Goal: Task Accomplishment & Management: Manage account settings

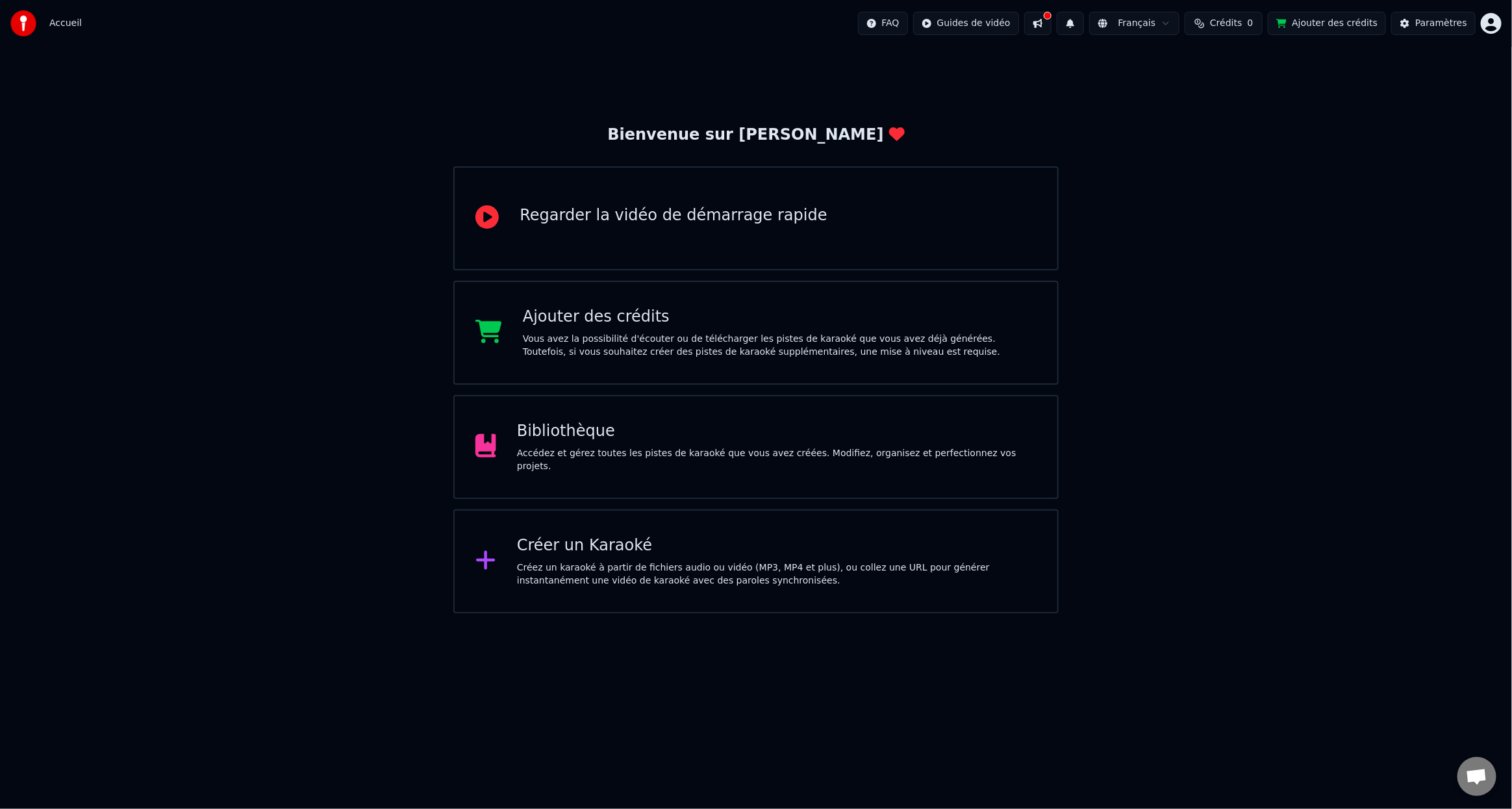
click at [646, 584] on div "Créez un karaoké à partir de fichiers audio ou vidéo (MP3, MP4 et plus), ou col…" at bounding box center [777, 575] width 519 height 26
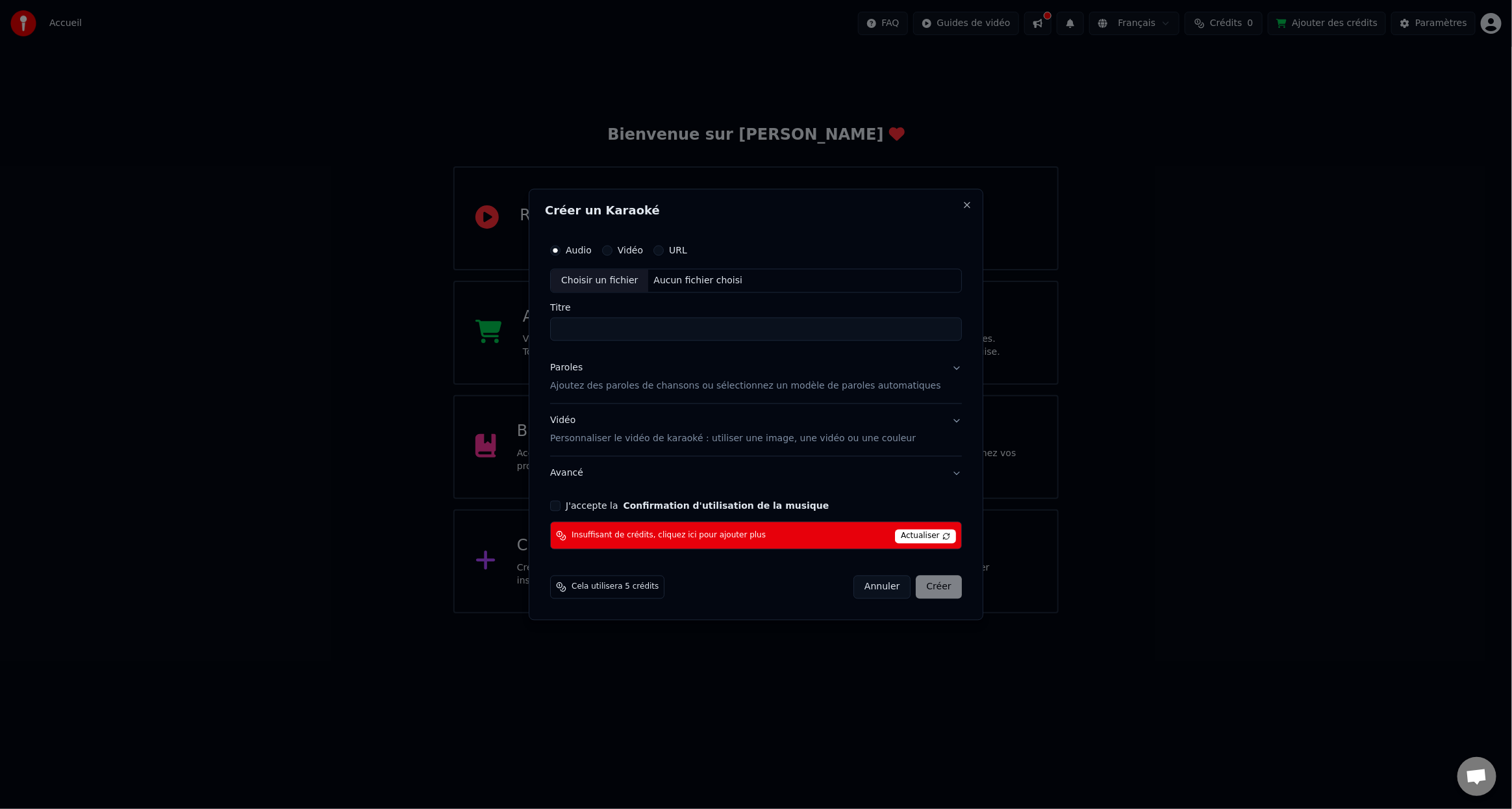
click at [910, 536] on span "Actualiser" at bounding box center [925, 536] width 61 height 14
click at [897, 535] on span "Actualiser" at bounding box center [925, 536] width 61 height 14
click at [962, 206] on button "Close" at bounding box center [967, 205] width 11 height 11
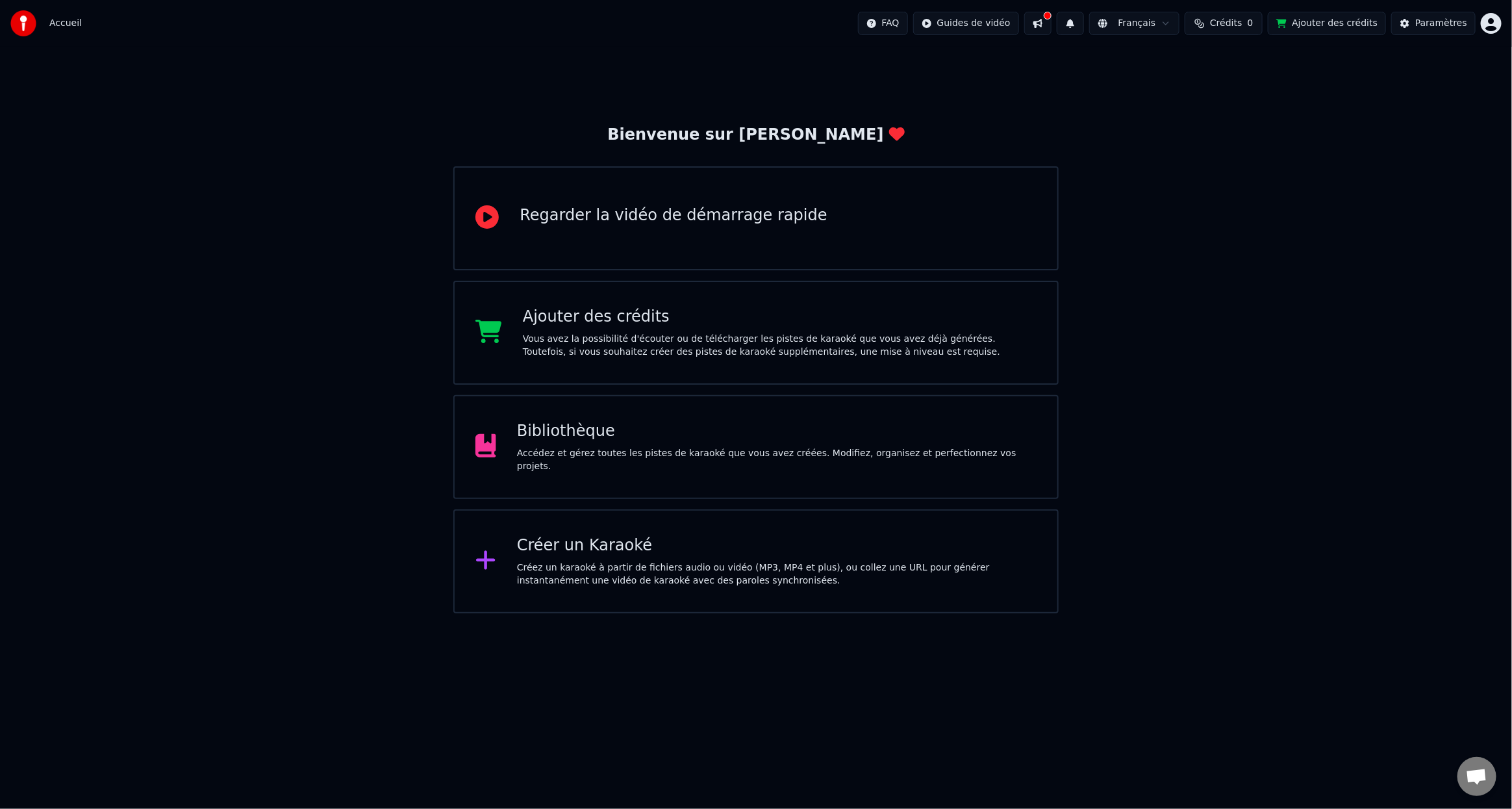
click at [636, 339] on div "Vous avez la possibilité d'écouter ou de télécharger les pistes de karaoké que …" at bounding box center [779, 346] width 514 height 26
click at [662, 576] on div "Créez un karaoké à partir de fichiers audio ou vidéo (MP3, MP4 et plus), ou col…" at bounding box center [777, 575] width 519 height 26
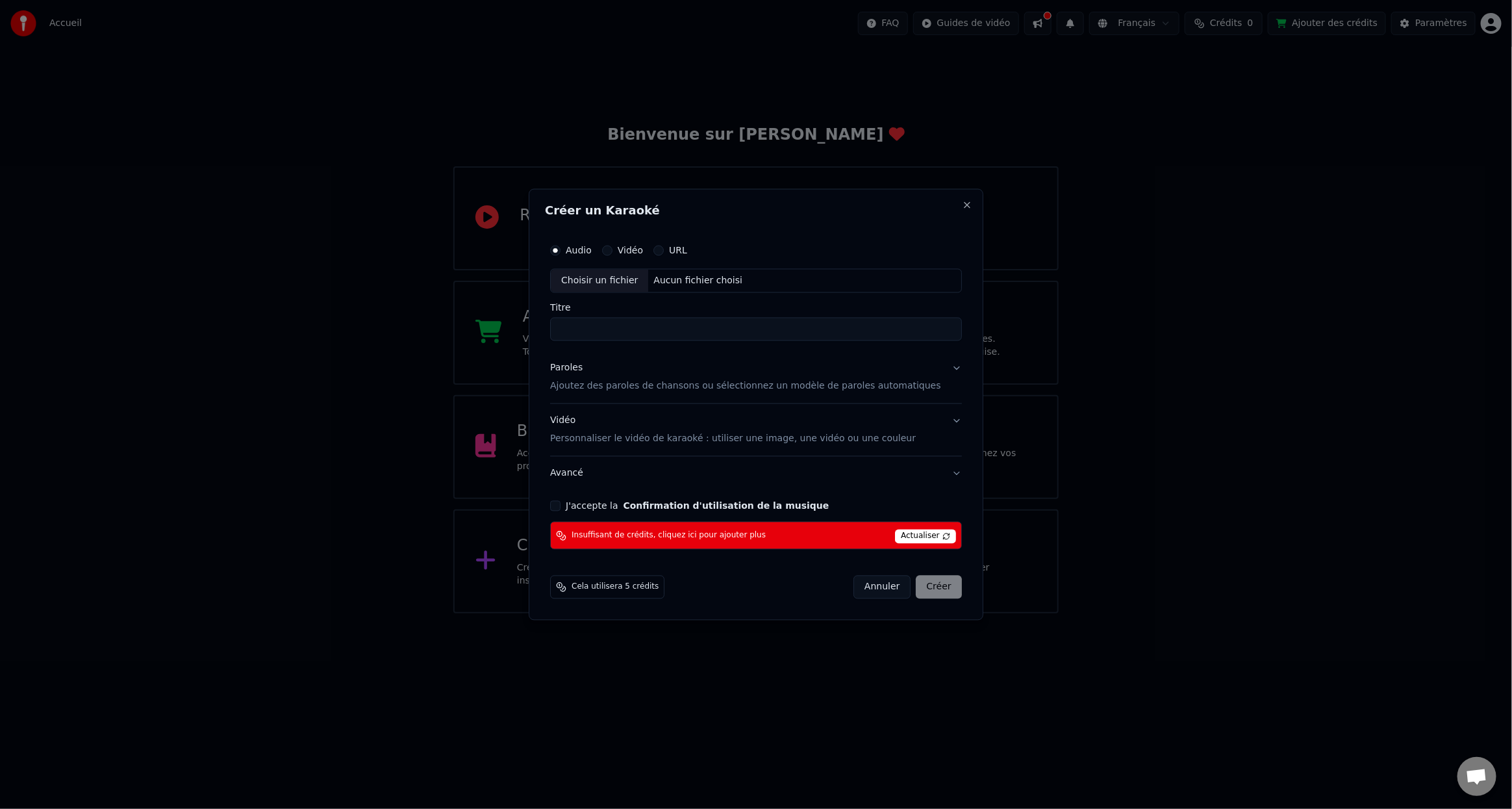
click at [853, 592] on button "Annuler" at bounding box center [881, 587] width 57 height 23
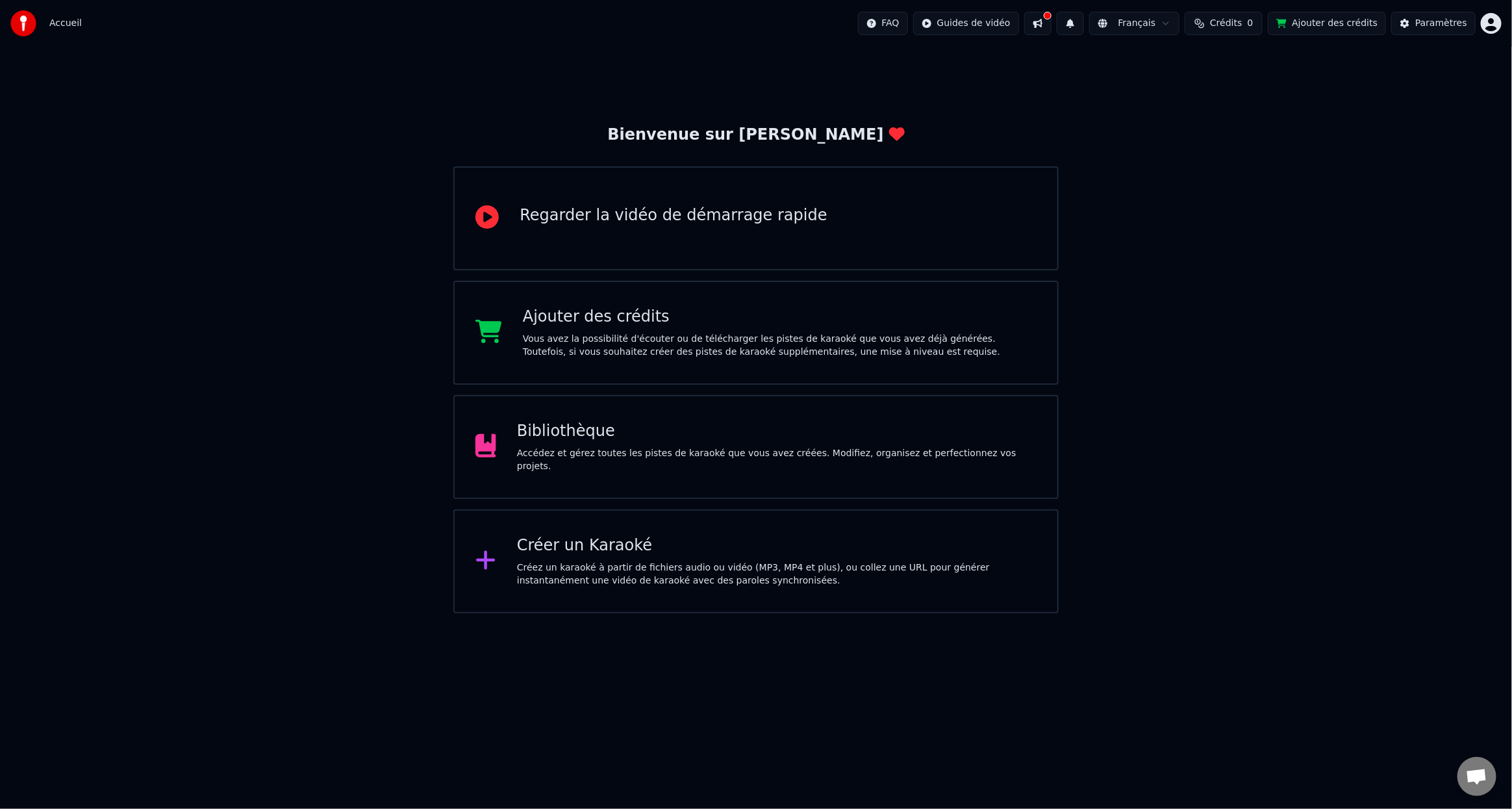
click at [1486, 23] on html "Accueil FAQ Guides de vidéo Français Crédits 0 Ajouter des crédits Paramètres B…" at bounding box center [756, 307] width 1512 height 614
click at [1415, 130] on span "Se Déconnecter" at bounding box center [1421, 137] width 73 height 13
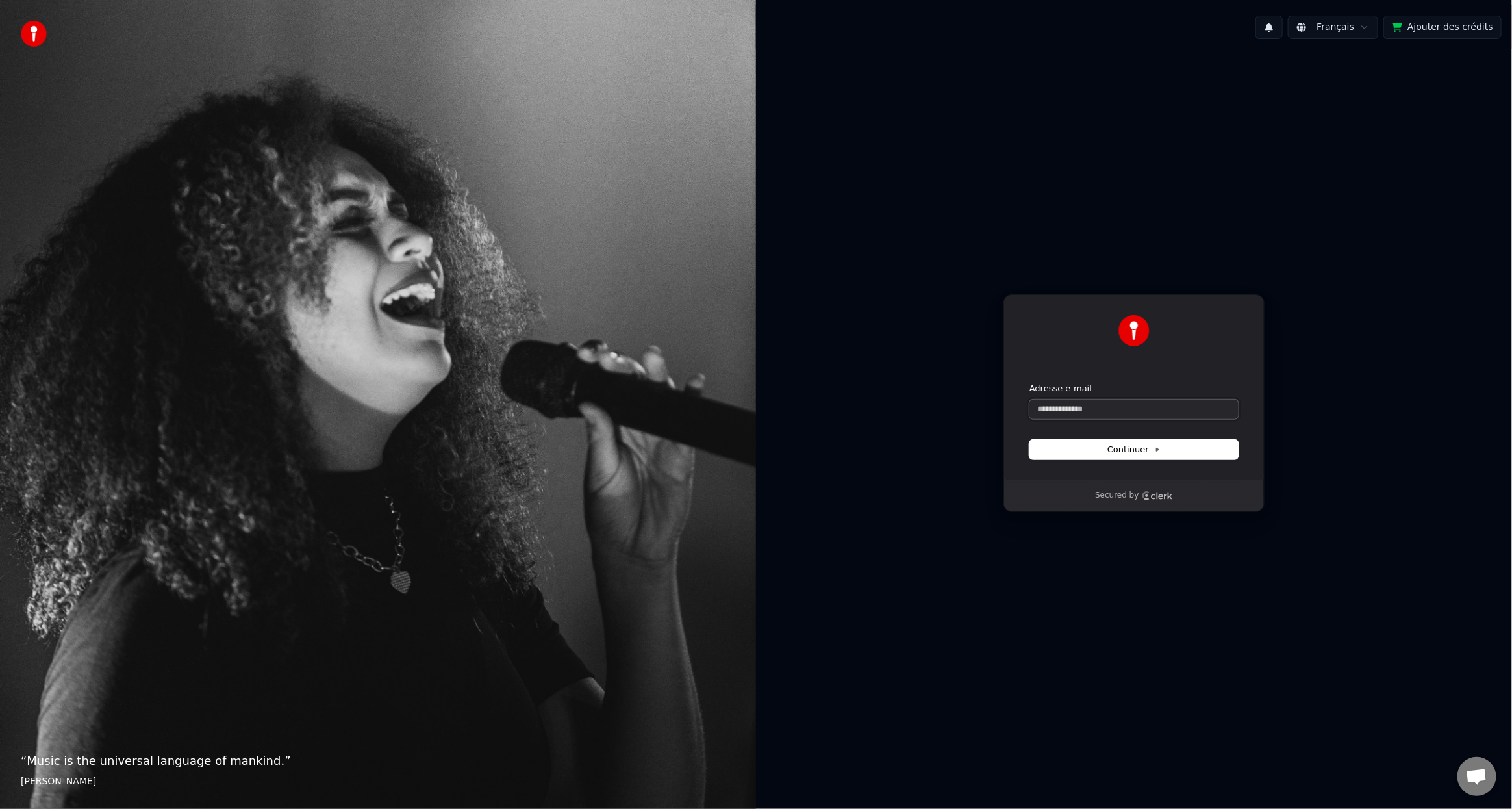
click at [1116, 408] on input "Adresse e-mail" at bounding box center [1134, 409] width 209 height 20
type input "*"
click at [1127, 454] on span "Continuer" at bounding box center [1134, 449] width 54 height 12
type input "**********"
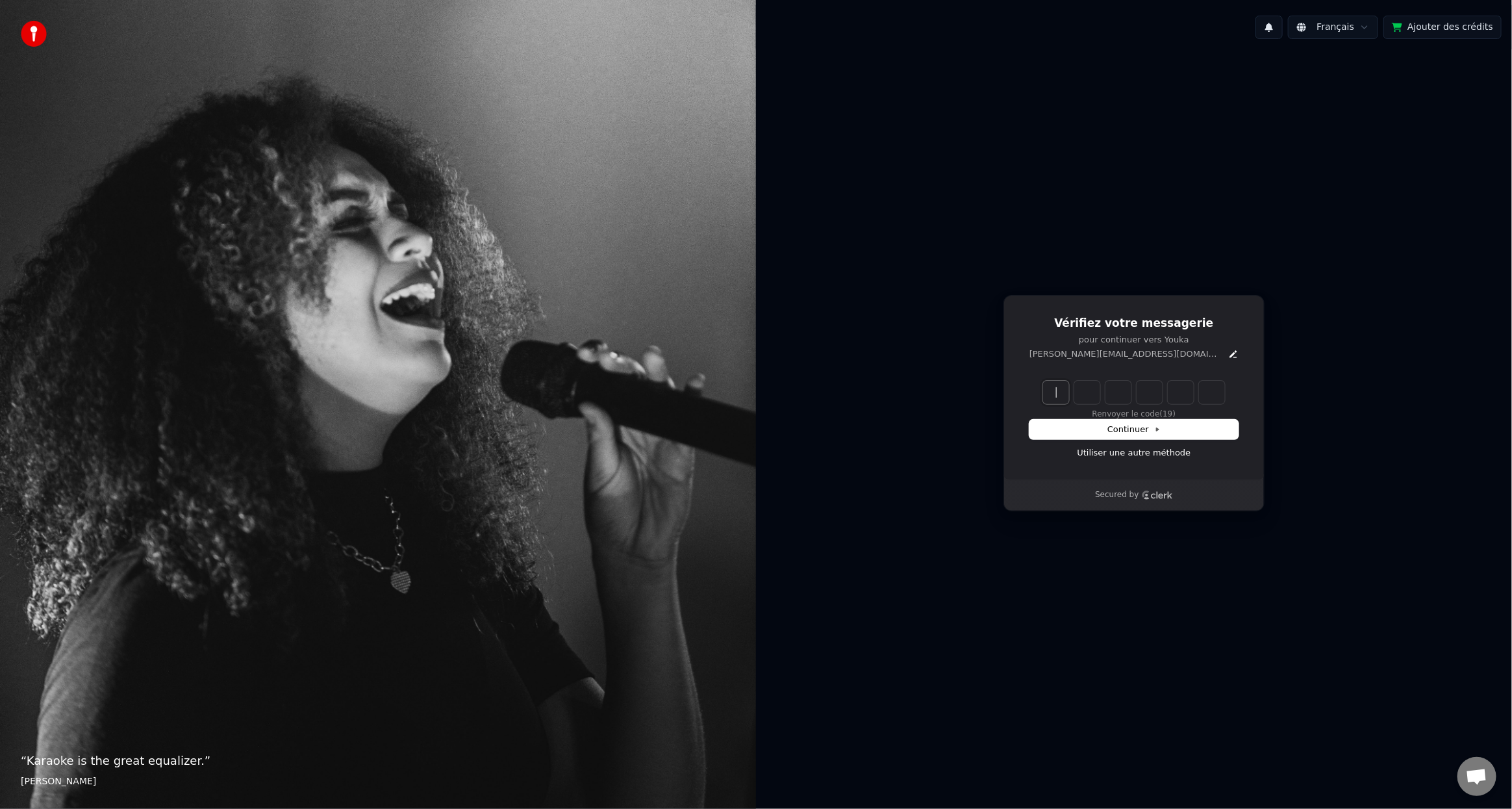
click at [1067, 387] on input "Enter verification code" at bounding box center [1147, 393] width 208 height 23
paste input "******"
type input "******"
